Goal: Transaction & Acquisition: Obtain resource

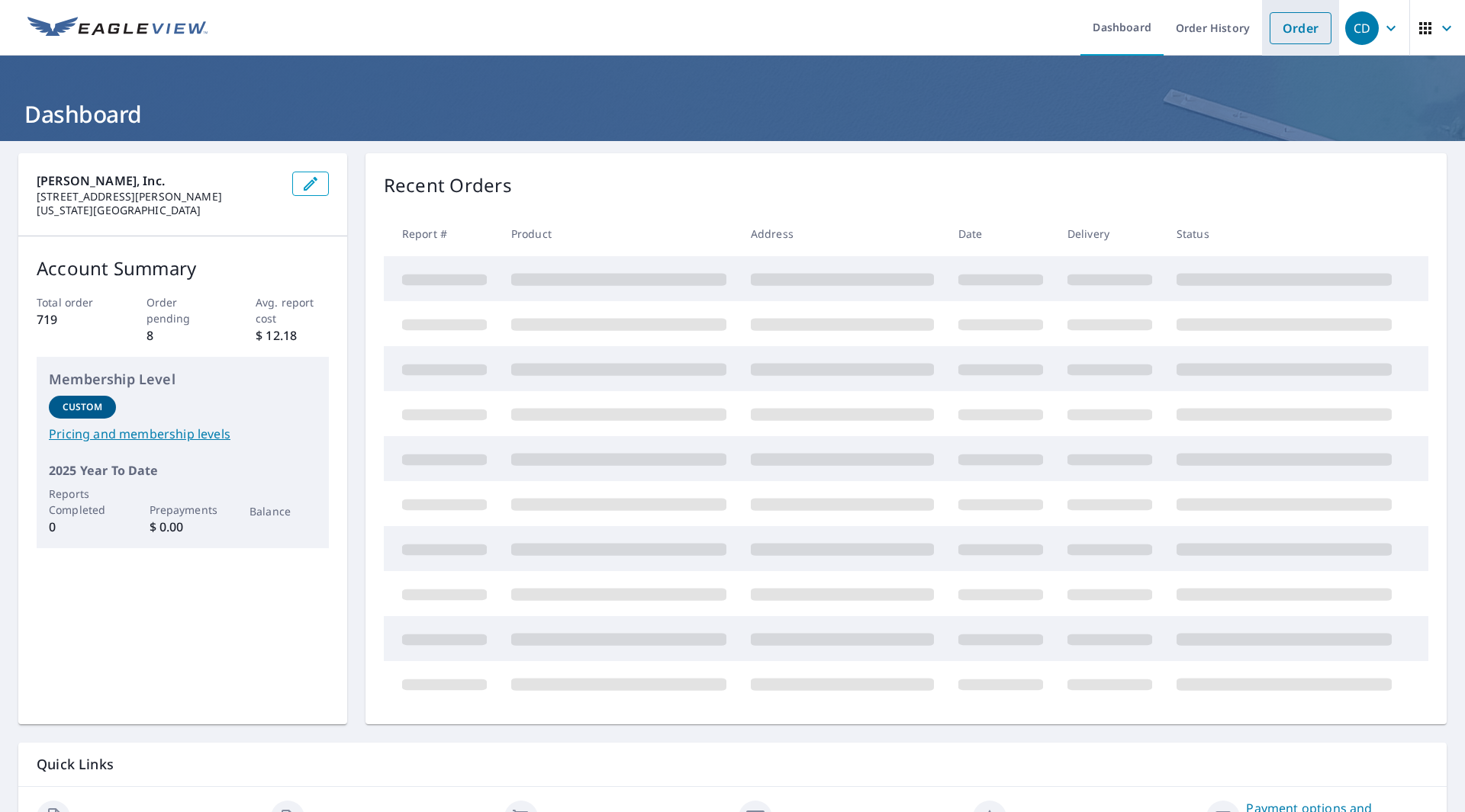
click at [1293, 28] on link "Order" at bounding box center [1300, 28] width 62 height 32
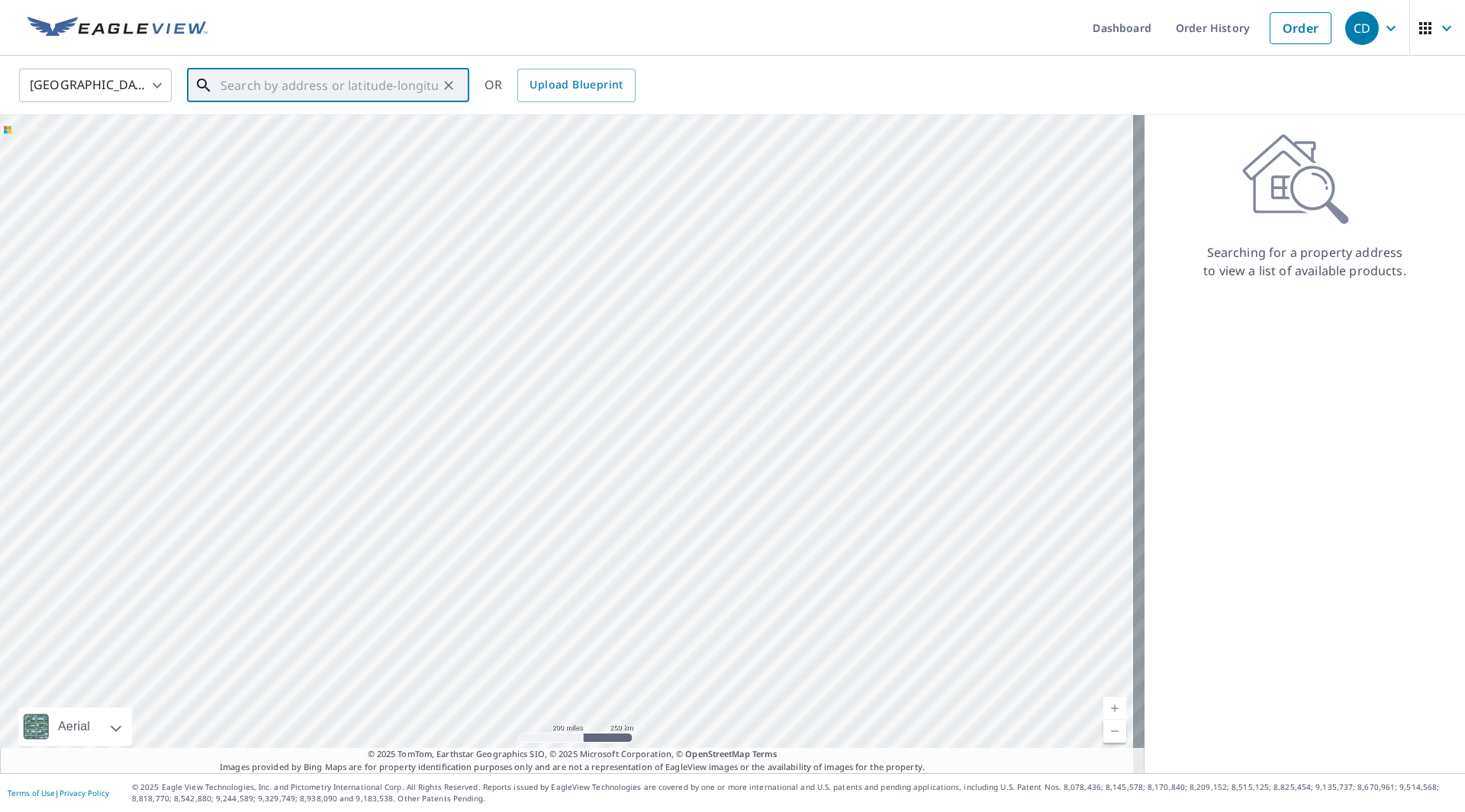
click at [348, 89] on input "text" at bounding box center [329, 85] width 217 height 43
paste input "[STREET_ADDRESS]"
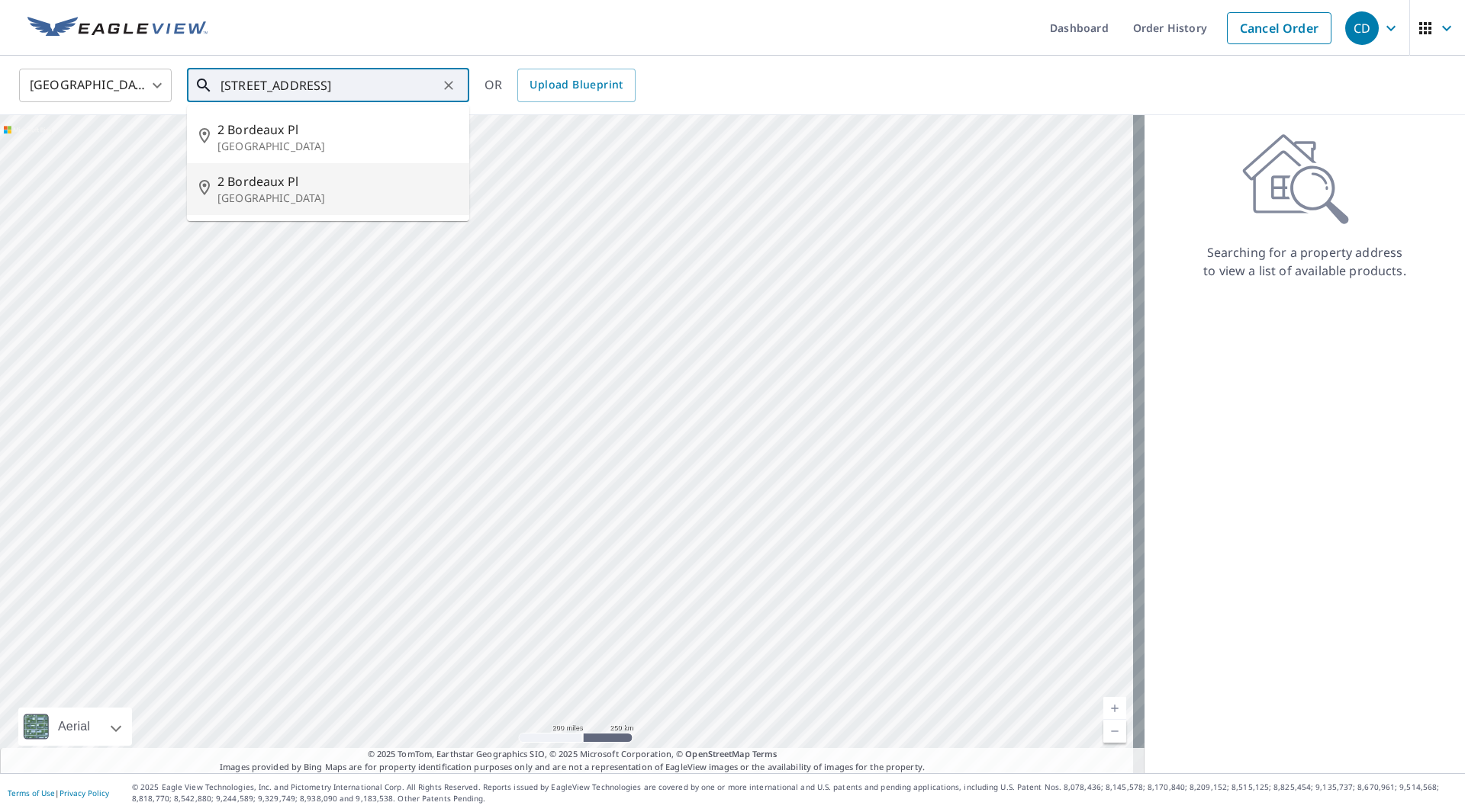
click at [312, 179] on span "2 Bordeaux Pl" at bounding box center [336, 181] width 240 height 18
type input "[STREET_ADDRESS]"
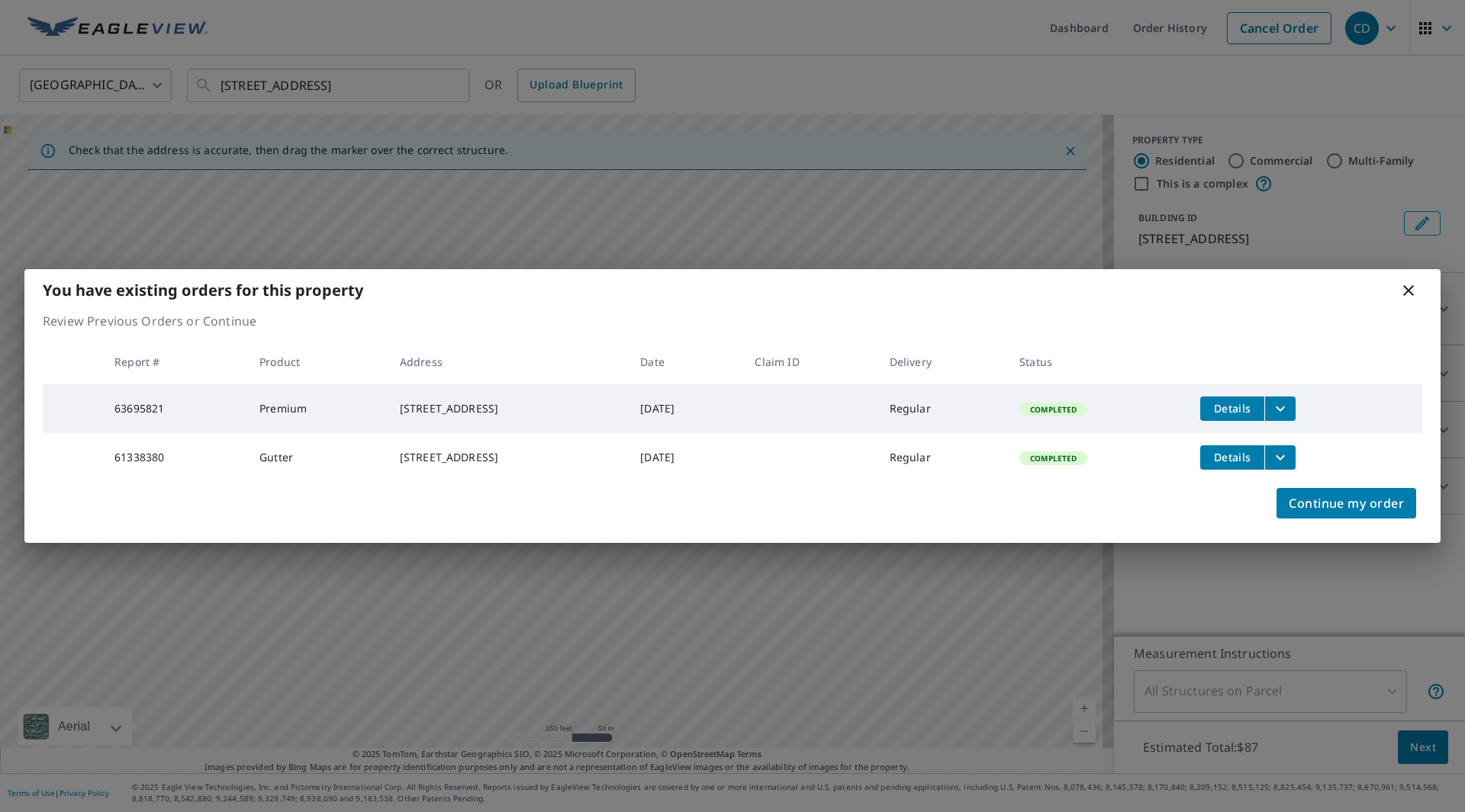
click at [1285, 406] on icon "filesDropdownBtn-63695821" at bounding box center [1280, 408] width 9 height 6
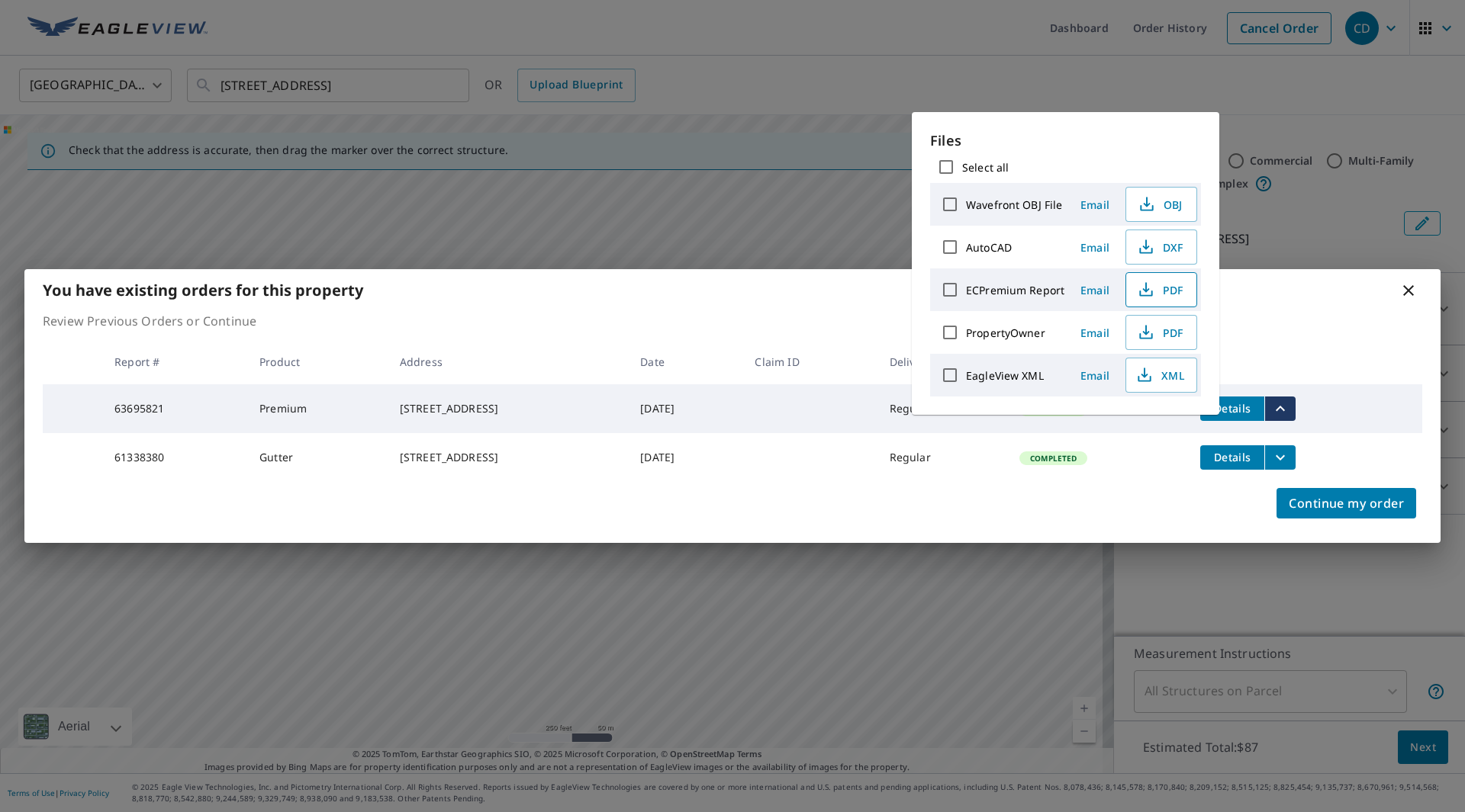
click at [1142, 290] on icon "button" at bounding box center [1145, 287] width 7 height 9
